Goal: Check status: Check status

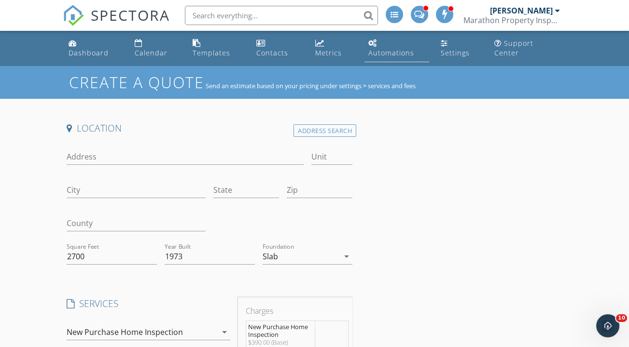
click at [396, 48] on div "Automations" at bounding box center [391, 52] width 46 height 9
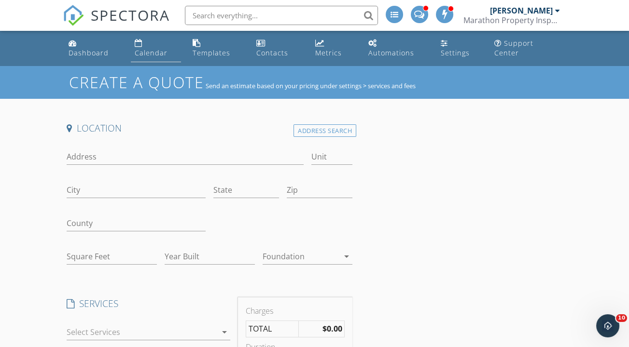
click at [167, 48] on div "Calendar" at bounding box center [151, 52] width 33 height 9
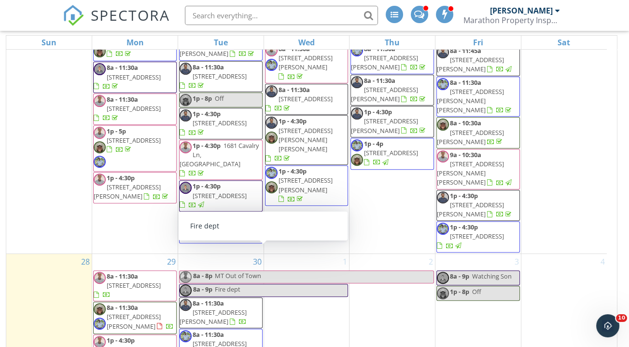
scroll to position [707, 0]
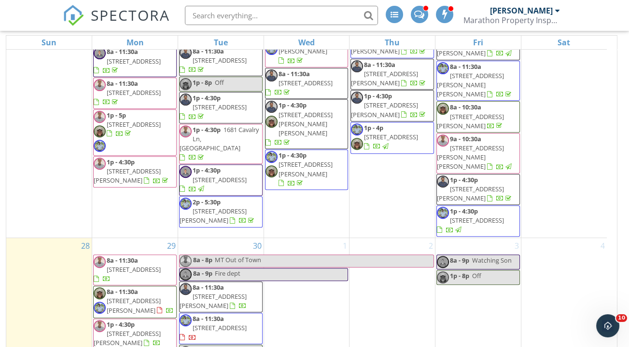
click at [230, 292] on span "[STREET_ADDRESS][PERSON_NAME]" at bounding box center [213, 301] width 67 height 18
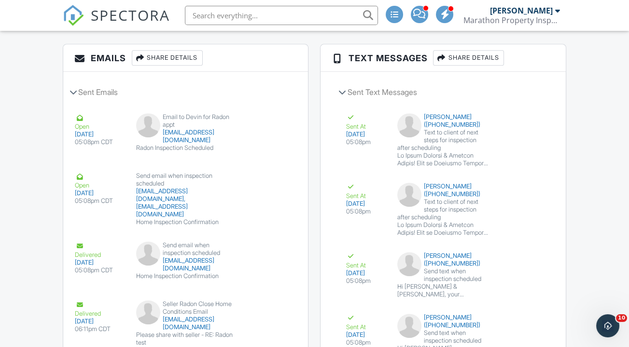
scroll to position [1179, 0]
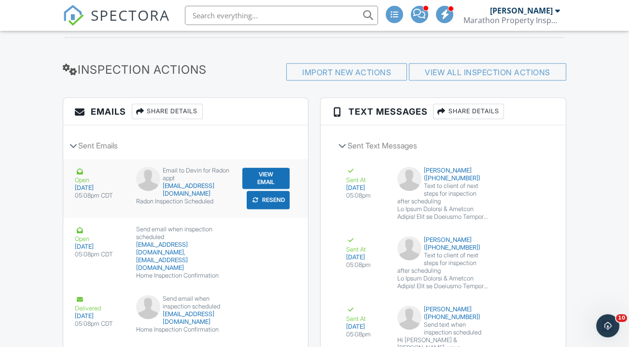
click at [283, 189] on button "View Email" at bounding box center [266, 178] width 48 height 21
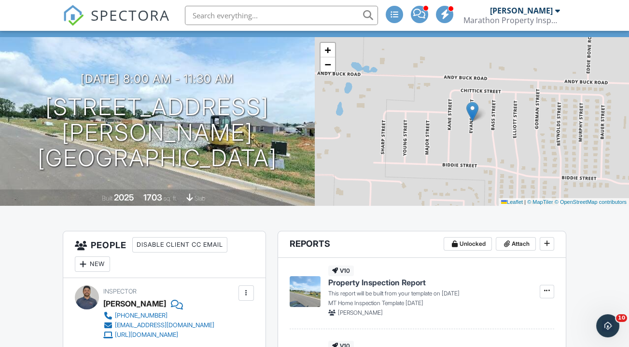
scroll to position [0, 0]
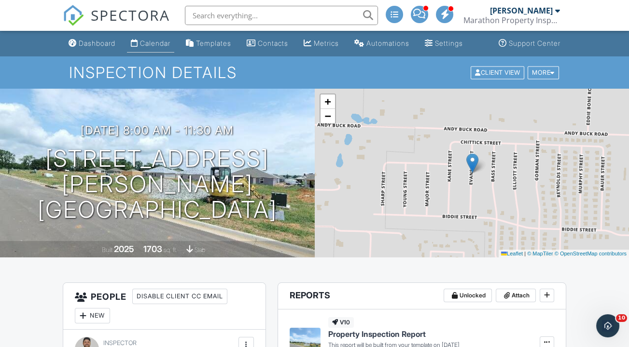
click at [166, 51] on link "Calendar" at bounding box center [150, 44] width 47 height 18
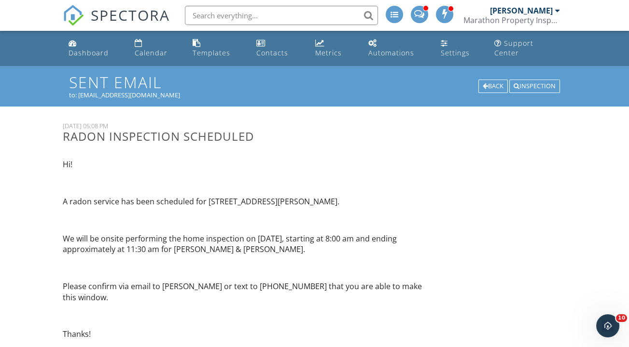
scroll to position [128, 0]
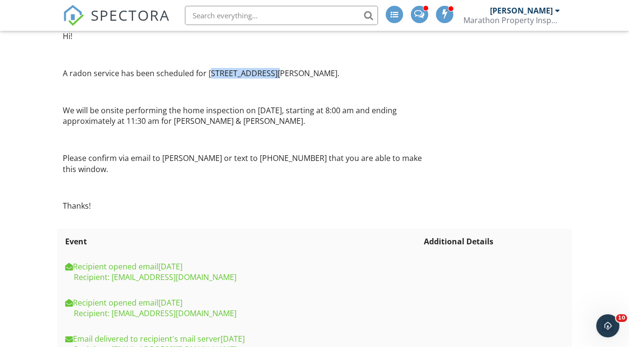
drag, startPoint x: 208, startPoint y: 63, endPoint x: 258, endPoint y: 65, distance: 49.3
click at [267, 68] on p "A radon service has been scheduled for 2716 Evans St, Pea Ridge, AR 72751." at bounding box center [250, 73] width 375 height 11
drag, startPoint x: 205, startPoint y: 66, endPoint x: 328, endPoint y: 73, distance: 123.8
click at [330, 68] on p "A radon service has been scheduled for 2716 Evans St, Pea Ridge, AR 72751." at bounding box center [250, 73] width 375 height 11
copy p "2716 Evans St, Pea Ridge, AR 7275"
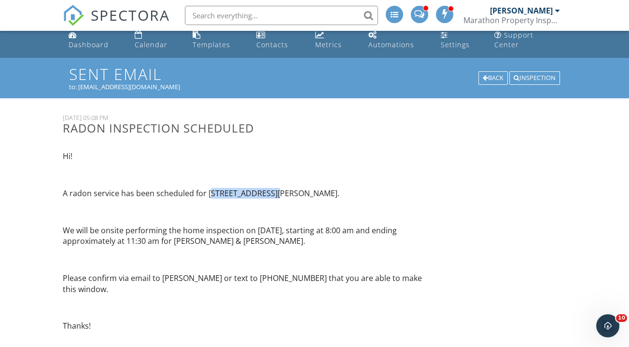
scroll to position [0, 0]
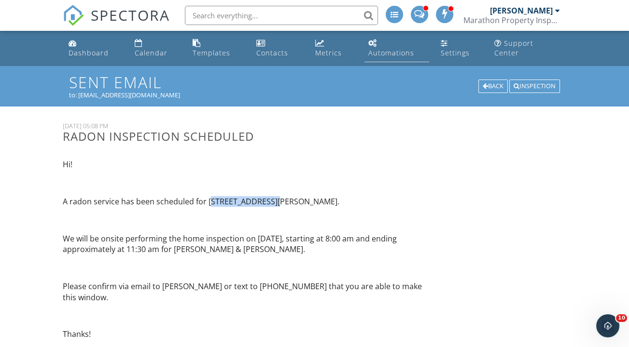
click at [385, 48] on div "Automations" at bounding box center [391, 52] width 46 height 9
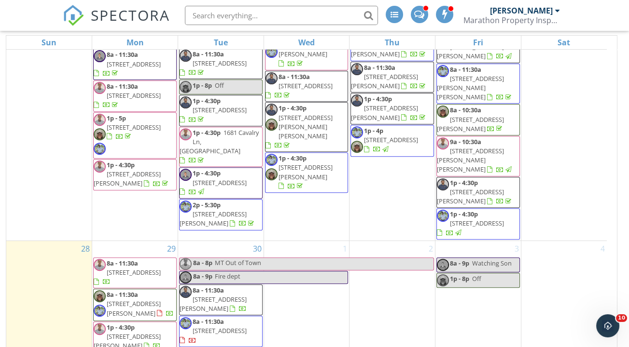
scroll to position [707, 0]
